Goal: Information Seeking & Learning: Find specific fact

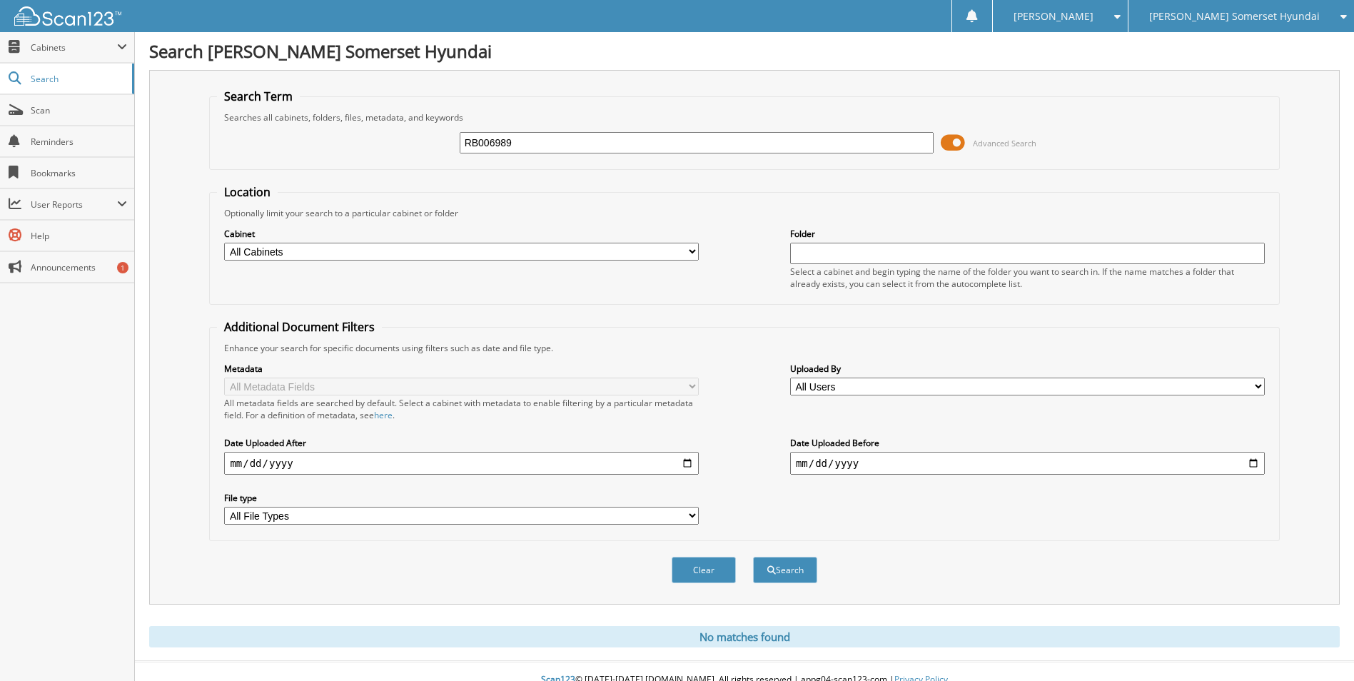
click at [445, 158] on div "RB006989 Advanced Search" at bounding box center [744, 142] width 1054 height 39
type input "FS647146"
click at [753, 557] on button "Search" at bounding box center [785, 570] width 64 height 26
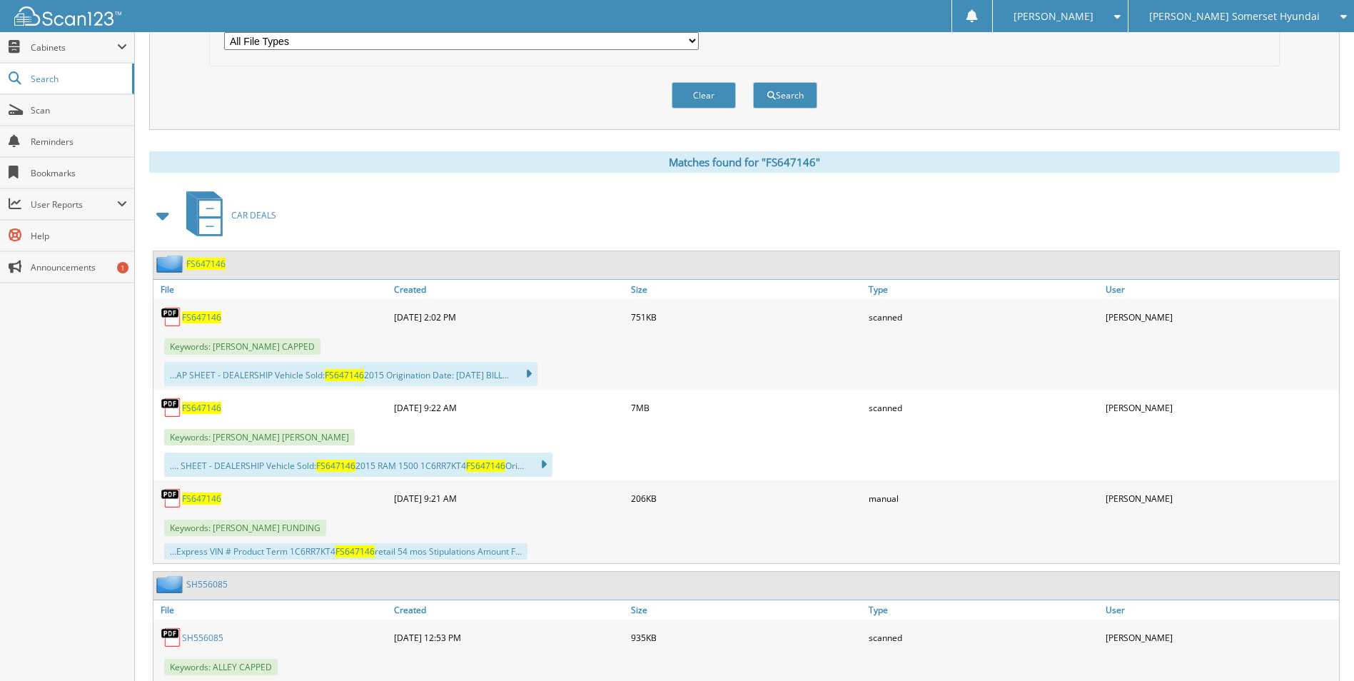
scroll to position [500, 0]
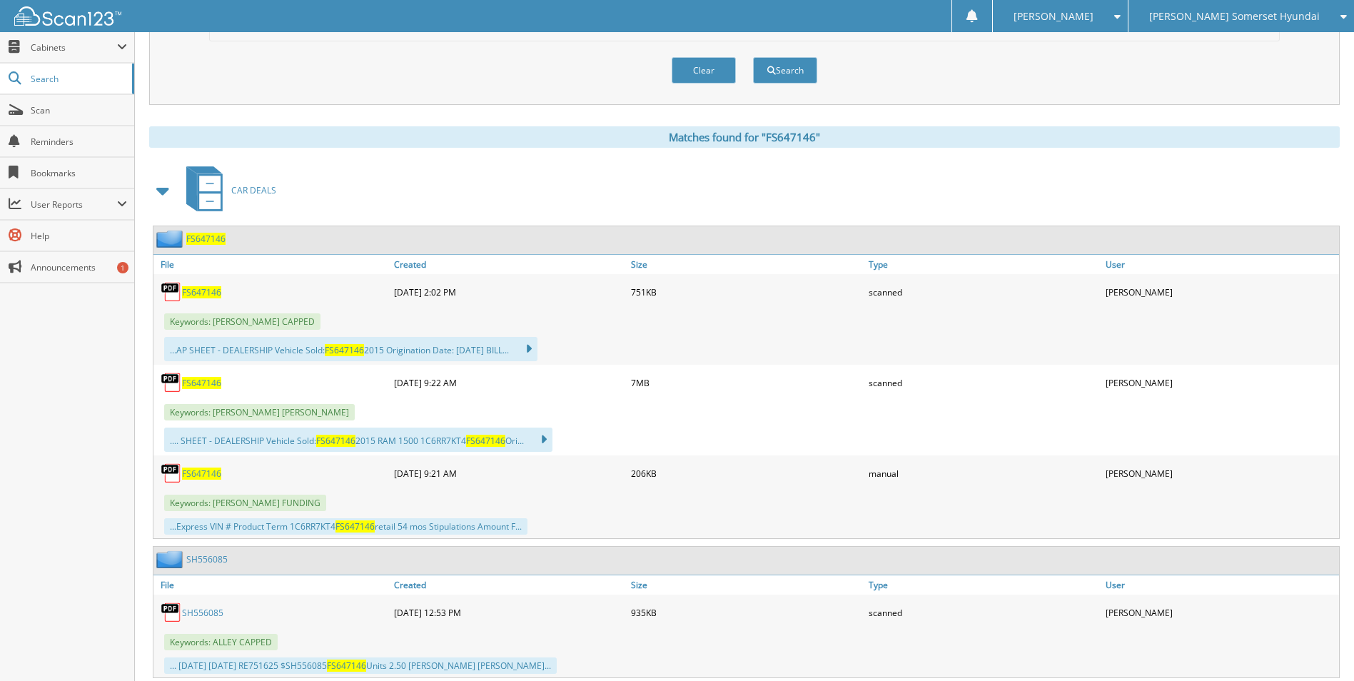
click at [198, 384] on span "FS647146" at bounding box center [201, 383] width 39 height 12
